Goal: Navigation & Orientation: Find specific page/section

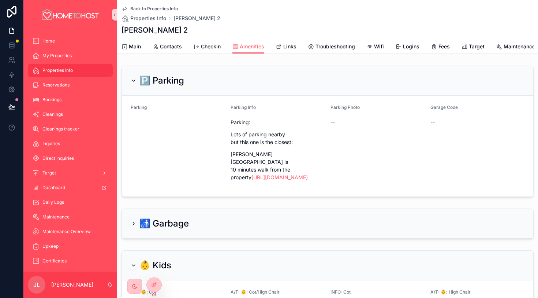
click at [135, 10] on span "Back to Properties Info" at bounding box center [154, 9] width 48 height 6
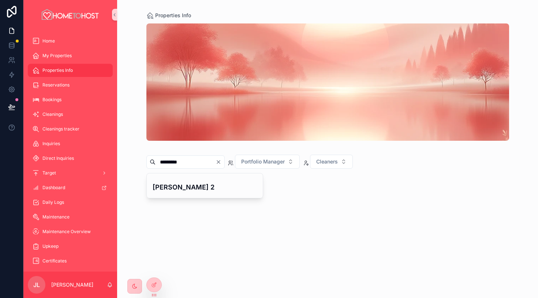
click at [221, 160] on icon "Clear" at bounding box center [219, 162] width 6 height 6
click at [181, 160] on input "scrollable content" at bounding box center [186, 162] width 60 height 10
type input "*******"
click at [164, 186] on h4 "Oslo 2J" at bounding box center [205, 187] width 105 height 10
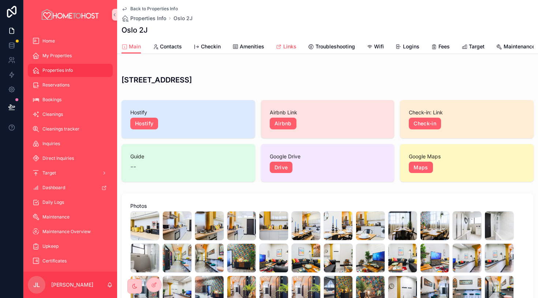
click at [287, 46] on span "Links" at bounding box center [289, 46] width 13 height 7
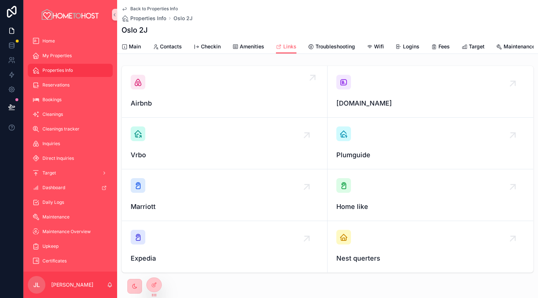
click at [188, 95] on div "Airbnb" at bounding box center [225, 92] width 188 height 34
